Goal: Task Accomplishment & Management: Complete application form

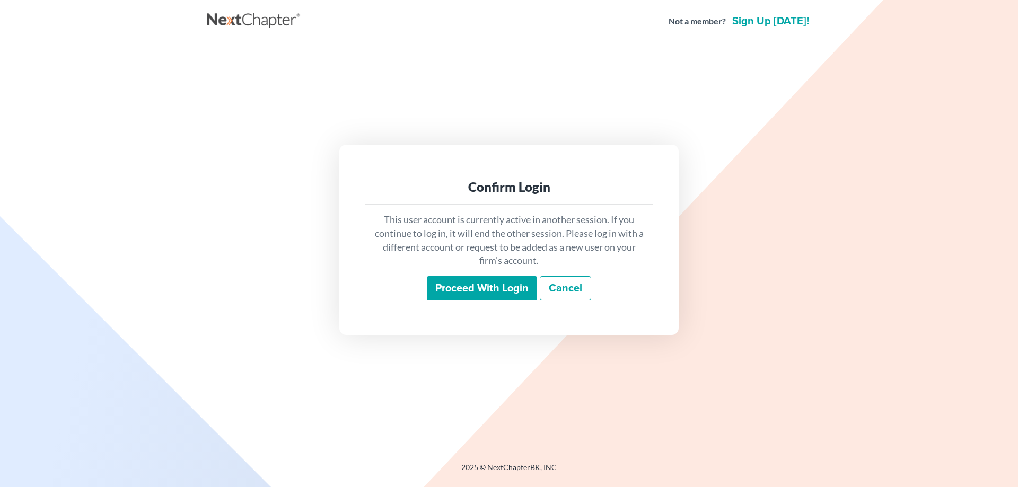
click at [514, 285] on input "Proceed with login" at bounding box center [482, 288] width 110 height 24
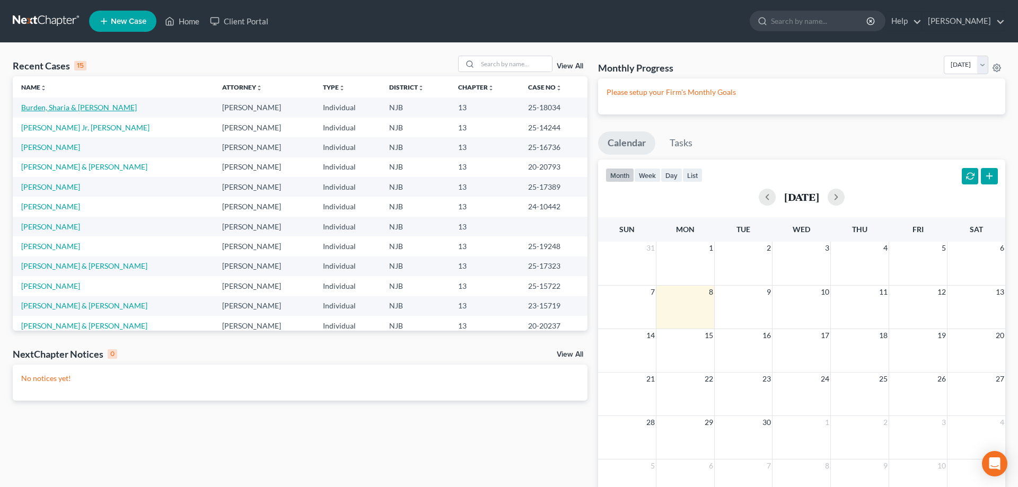
click at [71, 106] on link "Burden, Sharia & Eddie" at bounding box center [79, 107] width 116 height 9
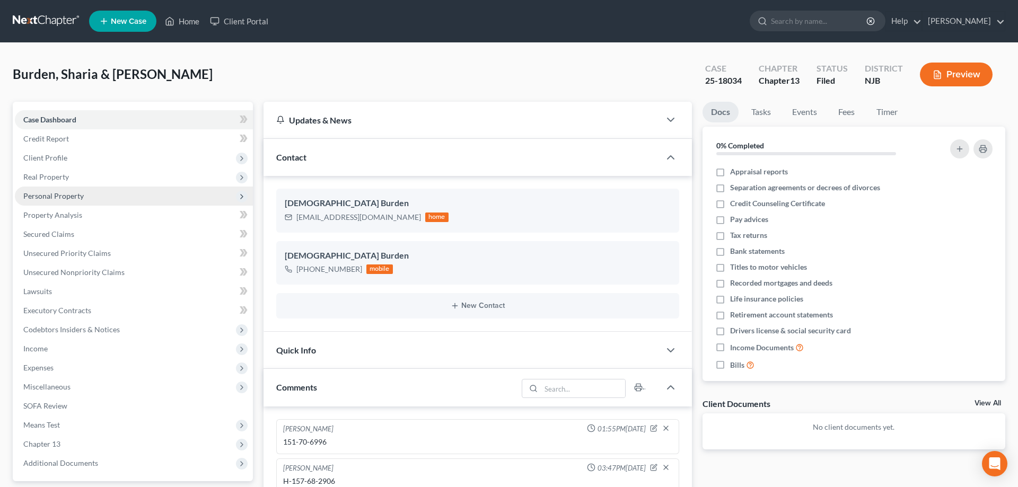
click at [66, 192] on span "Personal Property" at bounding box center [53, 195] width 60 height 9
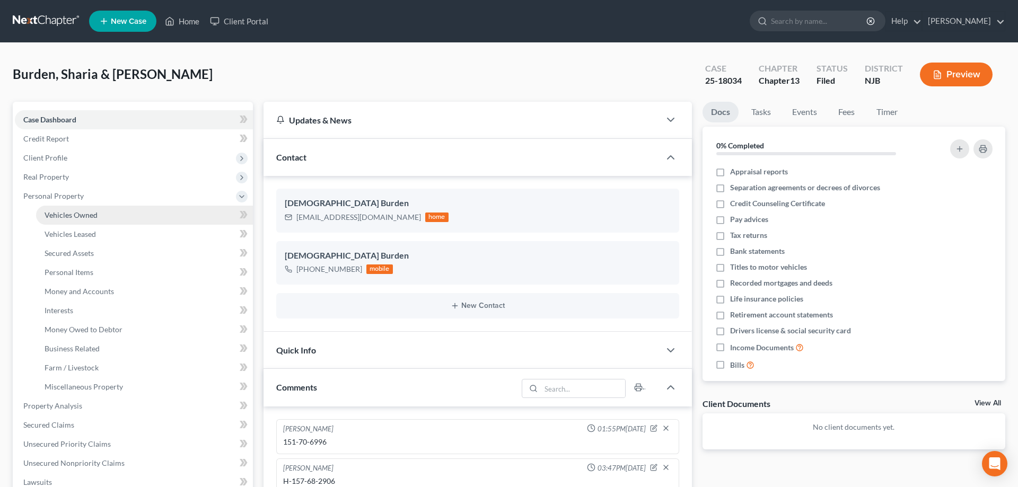
click at [87, 218] on span "Vehicles Owned" at bounding box center [71, 214] width 53 height 9
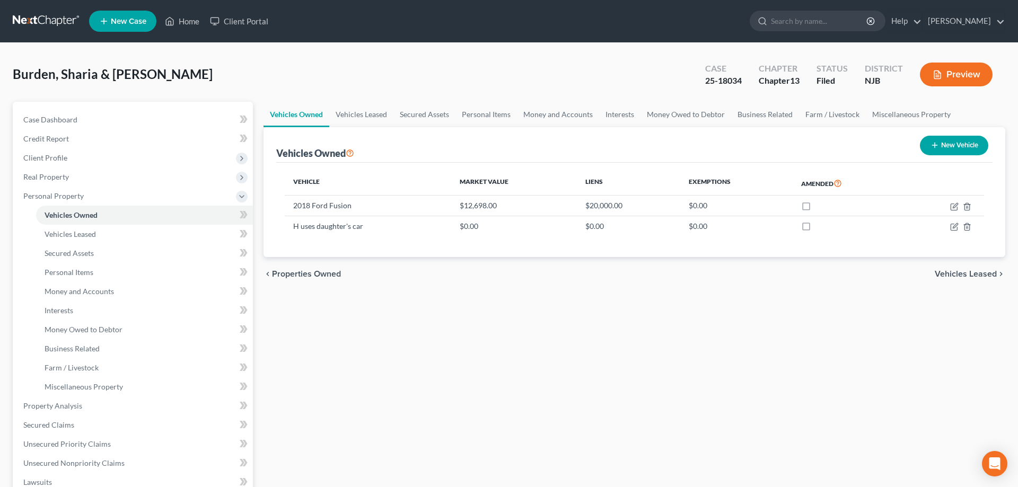
click at [944, 148] on button "New Vehicle" at bounding box center [954, 146] width 68 height 20
select select "0"
select select "2"
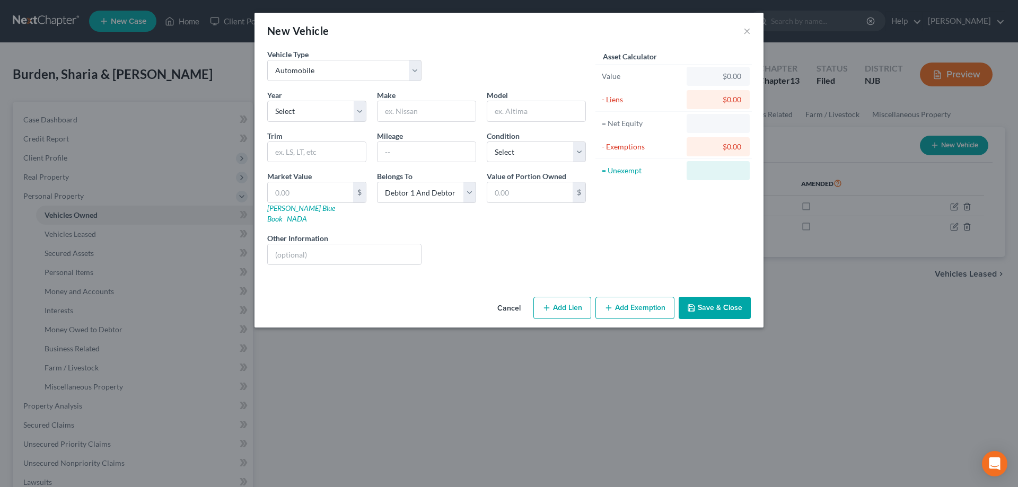
click at [944, 148] on div "New Vehicle × Vehicle Type Select Automobile Truck Trailer Watercraft Aircraft …" at bounding box center [509, 243] width 1018 height 487
click at [267, 101] on select "Select 2026 2025 2024 2023 2022 2021 2020 2019 2018 2017 2016 2015 2014 2013 20…" at bounding box center [316, 111] width 99 height 21
select select "7"
click option "2019" at bounding box center [0, 0] width 0 height 0
click at [428, 108] on input "text" at bounding box center [426, 111] width 98 height 20
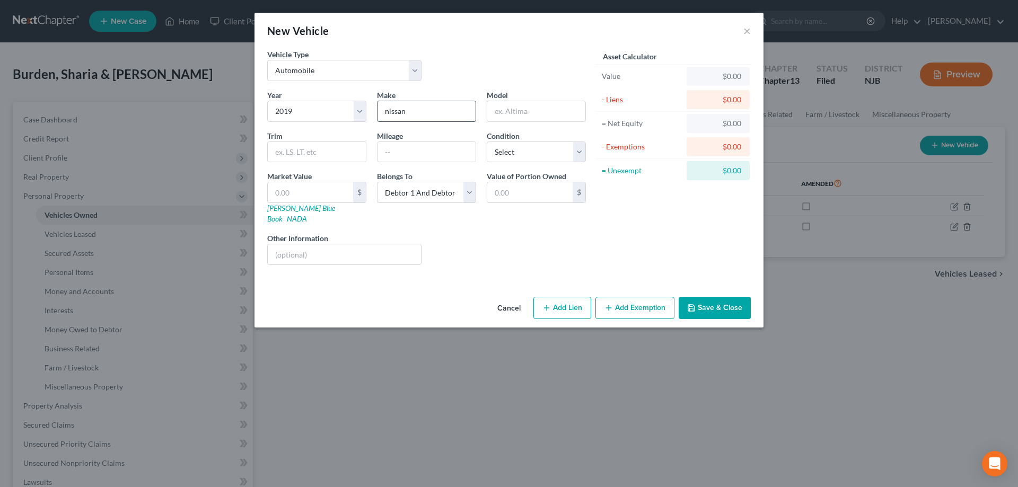
type input "nissan"
type input "v"
type input "murano"
click at [406, 156] on input "text" at bounding box center [426, 152] width 98 height 20
type input "120000"
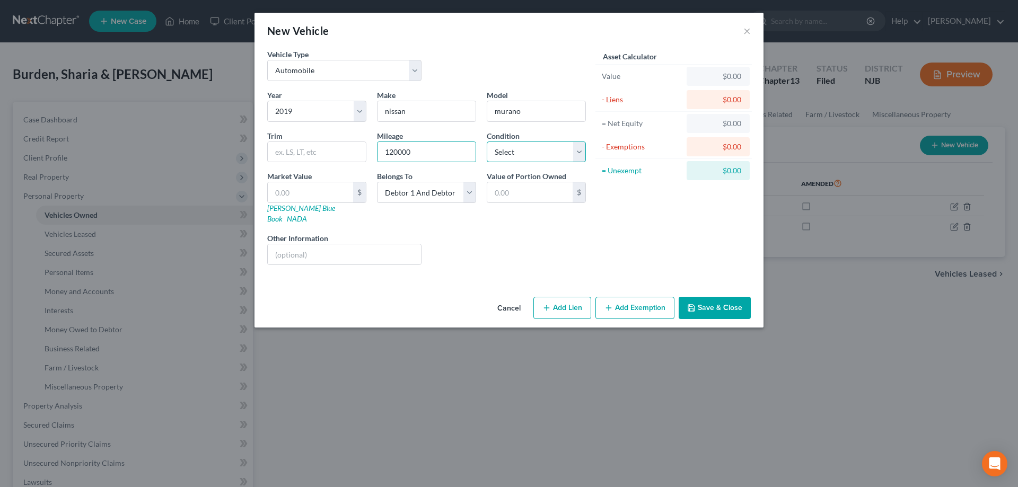
click at [487, 142] on select "Select Excellent Very Good Good Fair Poor" at bounding box center [536, 152] width 99 height 21
select select "2"
click option "Good" at bounding box center [0, 0] width 0 height 0
click at [307, 214] on link "NADA" at bounding box center [297, 218] width 20 height 9
